Goal: Download file/media

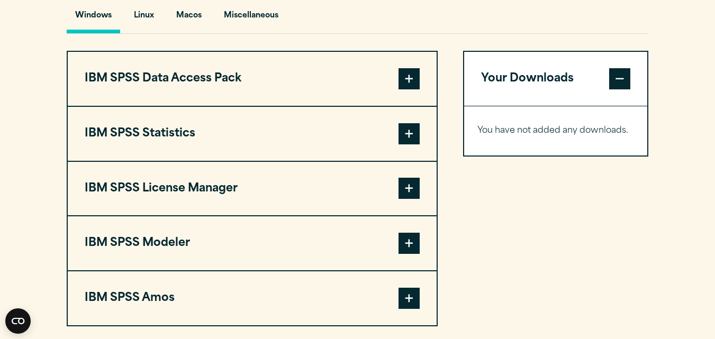
scroll to position [804, 0]
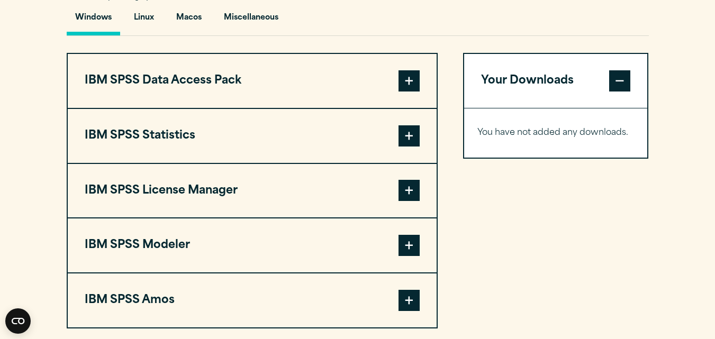
click at [408, 86] on span at bounding box center [408, 80] width 21 height 21
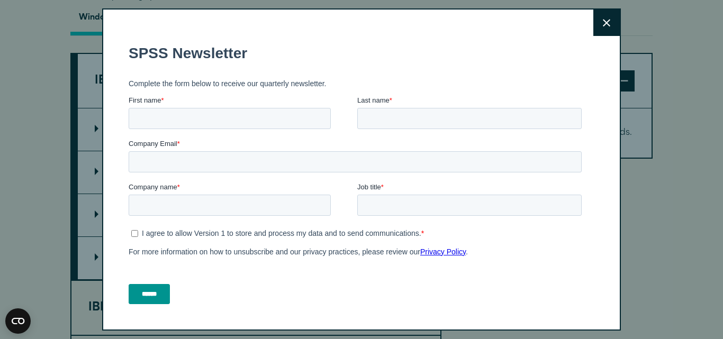
click at [603, 22] on icon at bounding box center [606, 22] width 7 height 7
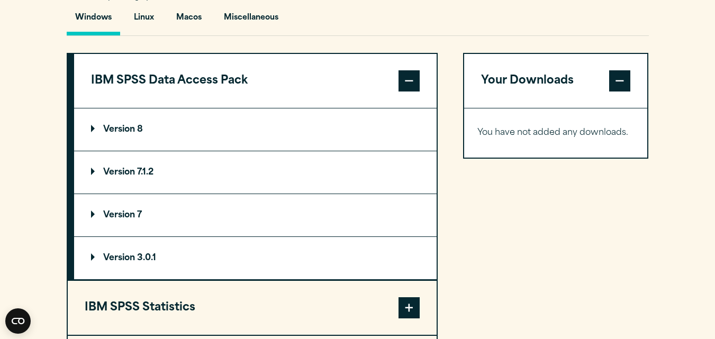
click at [404, 83] on span at bounding box center [408, 80] width 21 height 21
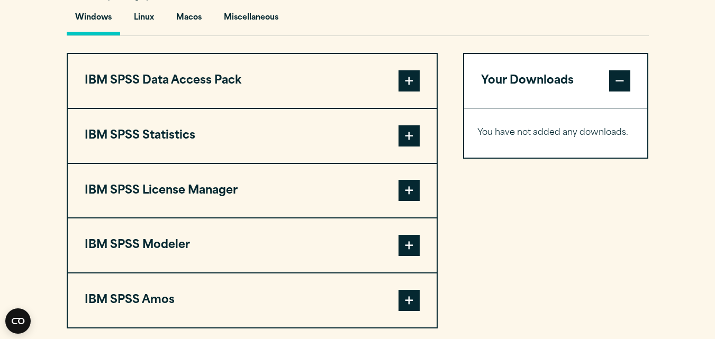
click at [405, 135] on span at bounding box center [408, 135] width 21 height 21
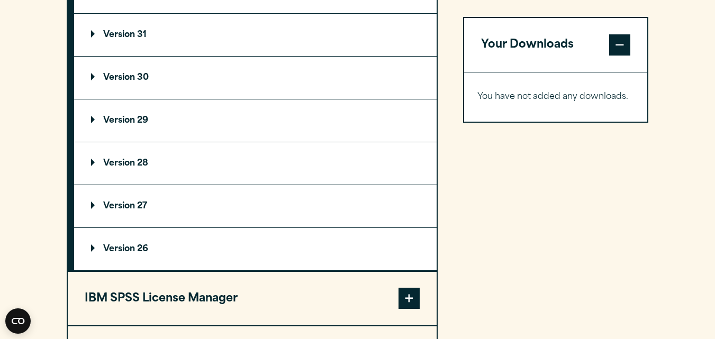
scroll to position [973, 0]
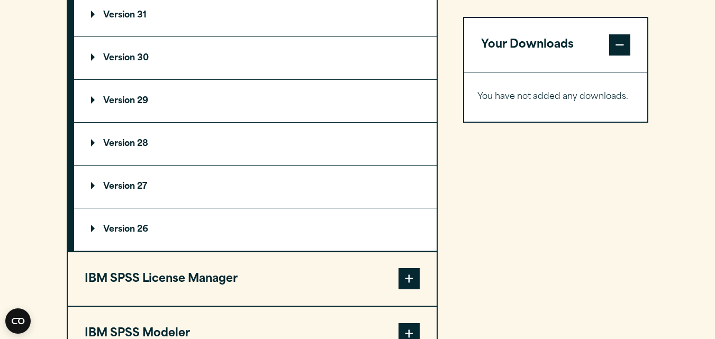
click at [289, 223] on summary "Version 26" at bounding box center [255, 229] width 362 height 42
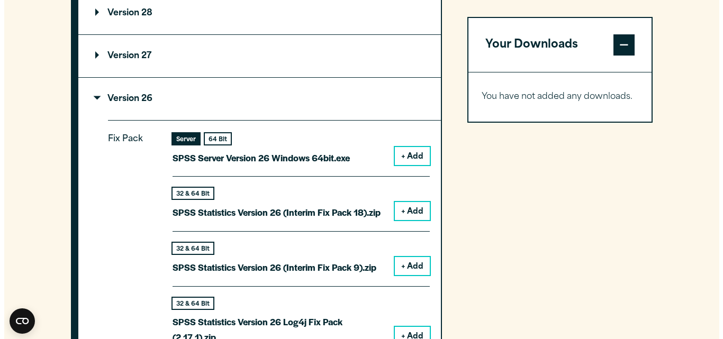
scroll to position [1122, 0]
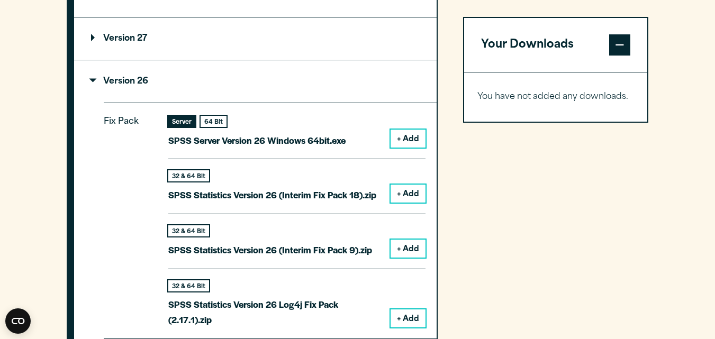
click at [410, 139] on button "+ Add" at bounding box center [407, 139] width 35 height 18
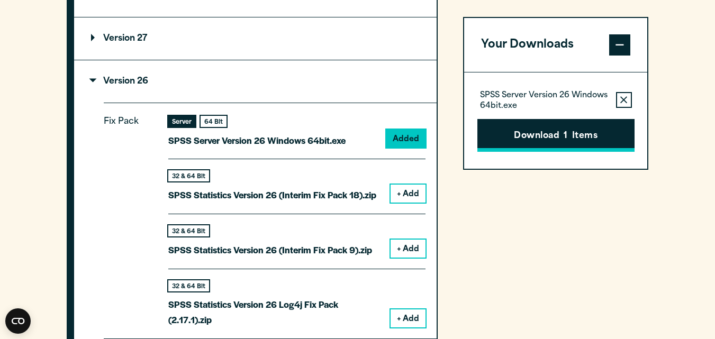
click at [486, 135] on button "Download 1 Items" at bounding box center [555, 135] width 157 height 33
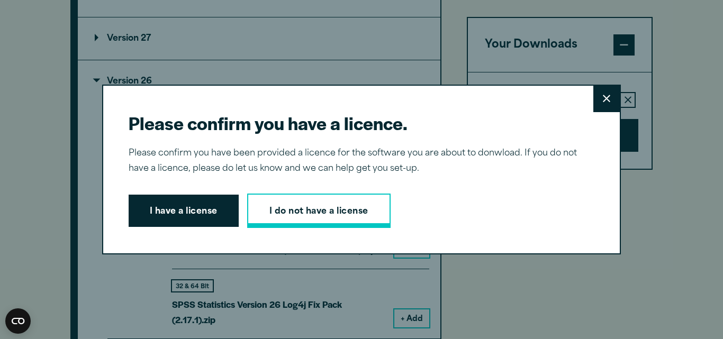
click at [263, 206] on link "I do not have a license" at bounding box center [318, 211] width 143 height 35
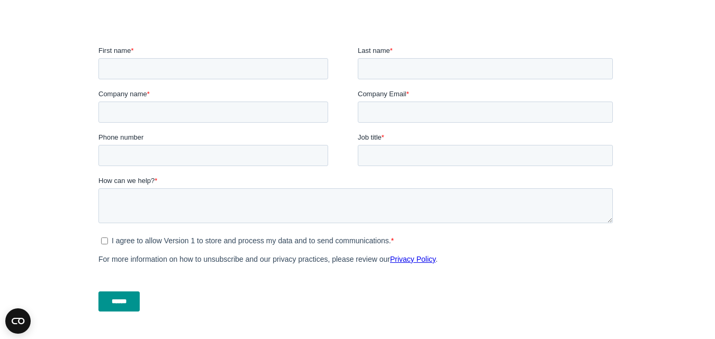
scroll to position [317, 0]
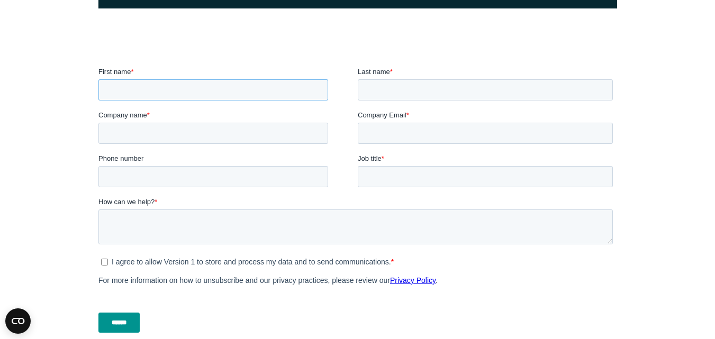
click at [277, 89] on input "First name *" at bounding box center [213, 89] width 230 height 21
